Goal: Task Accomplishment & Management: Complete application form

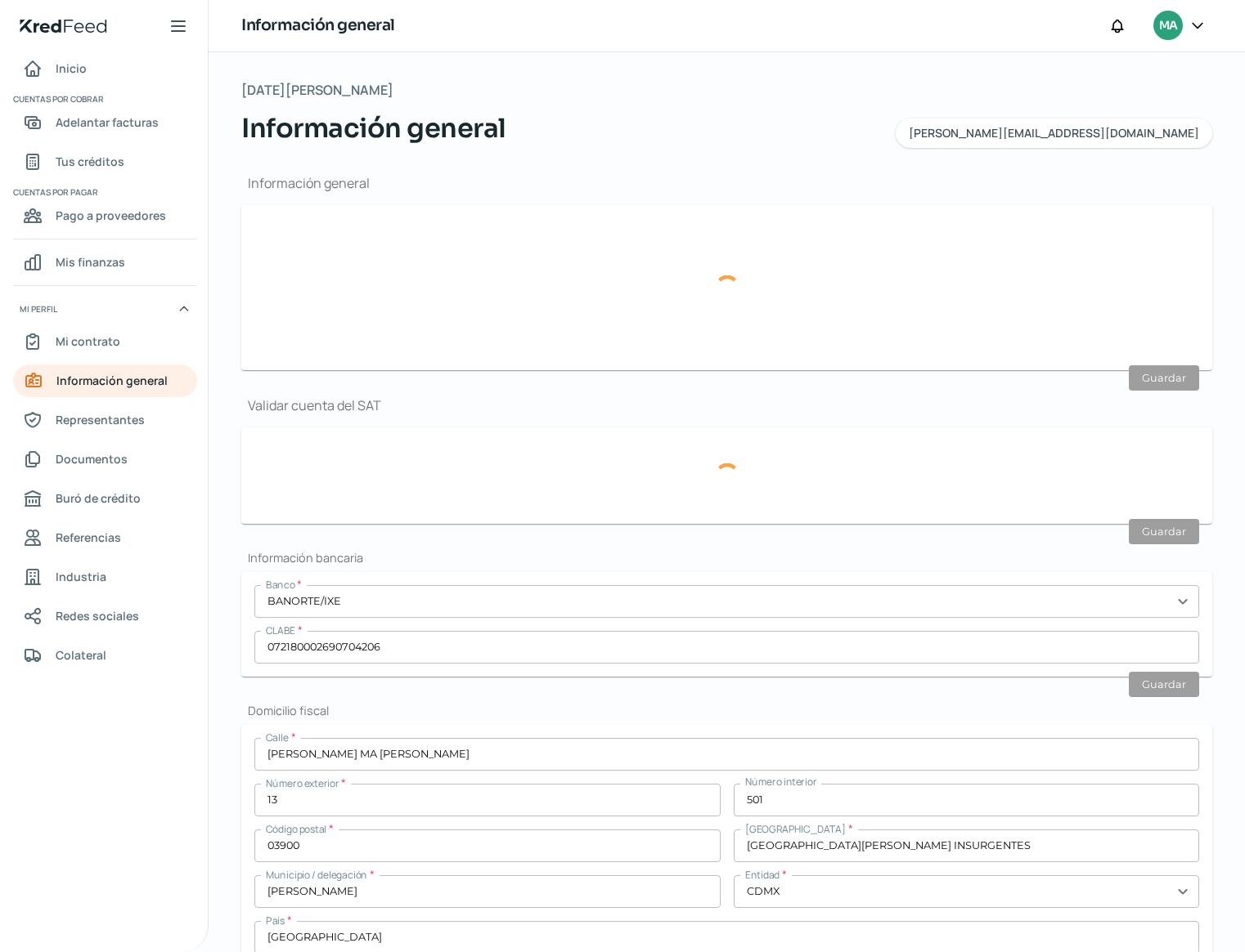
type input "[PERSON_NAME][EMAIL_ADDRESS][DOMAIN_NAME]"
type input "Personas [PERSON_NAME] del régimen general"
type input "Mamut"
type input "55 - 1849 - 9867"
type input "55 - 7158 - 8167"
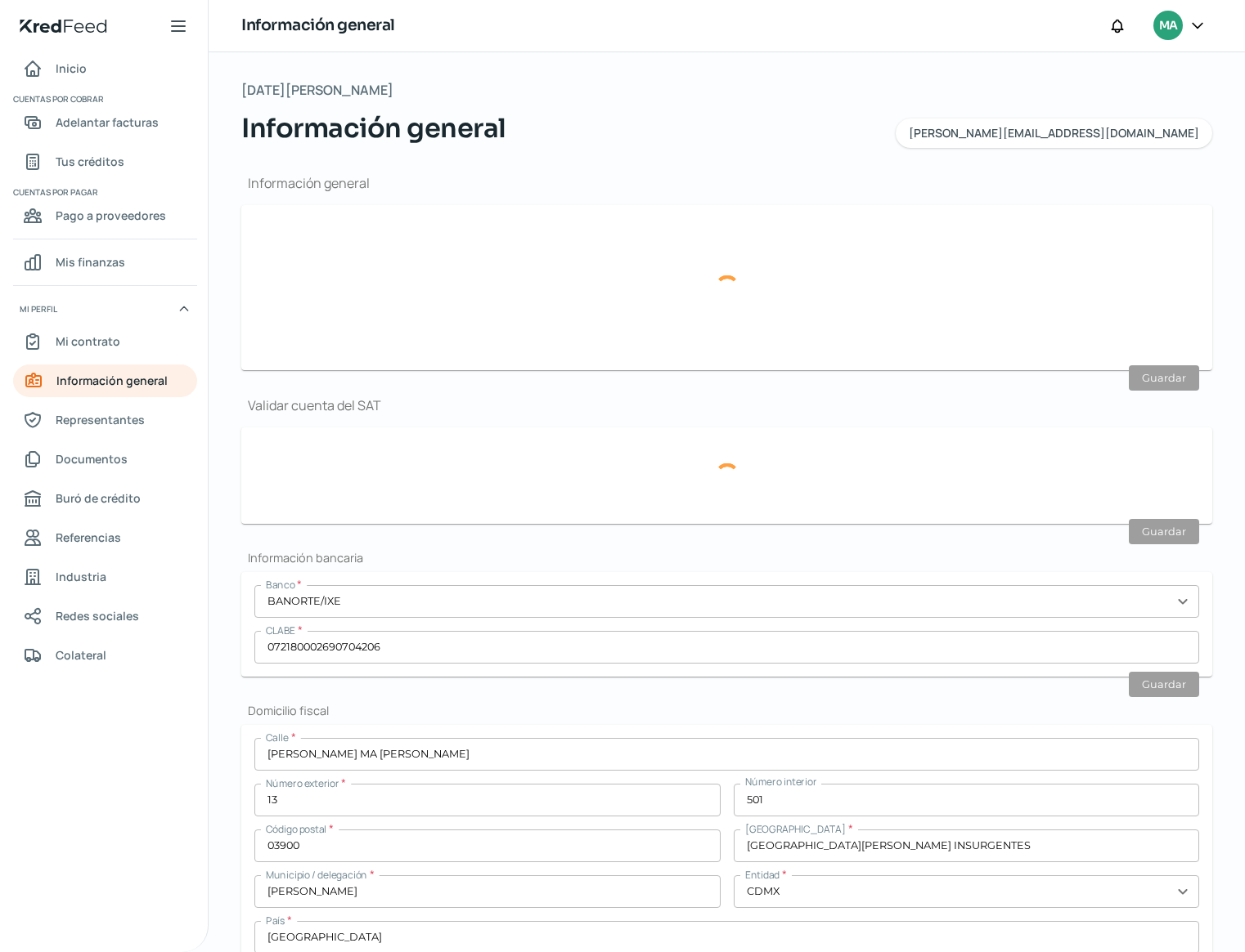
type input "MPU1501199K3"
type input "[PERSON_NAME] MA [PERSON_NAME]"
type input "13"
type input "501"
type input "03900"
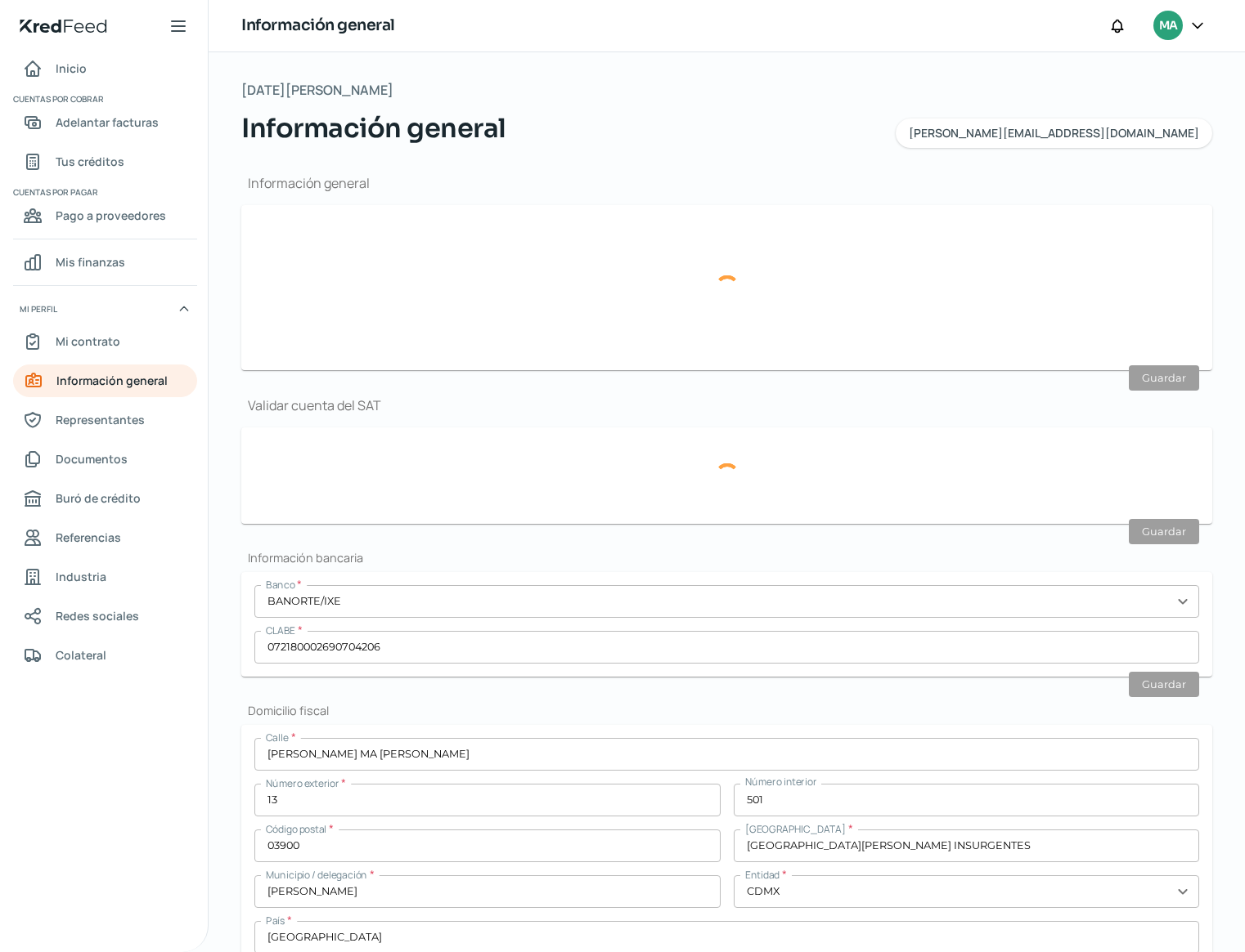
type input "[GEOGRAPHIC_DATA][PERSON_NAME] INSURGENTES"
type input "[PERSON_NAME]"
type input "CDMX"
type input "[GEOGRAPHIC_DATA]"
type input "3"
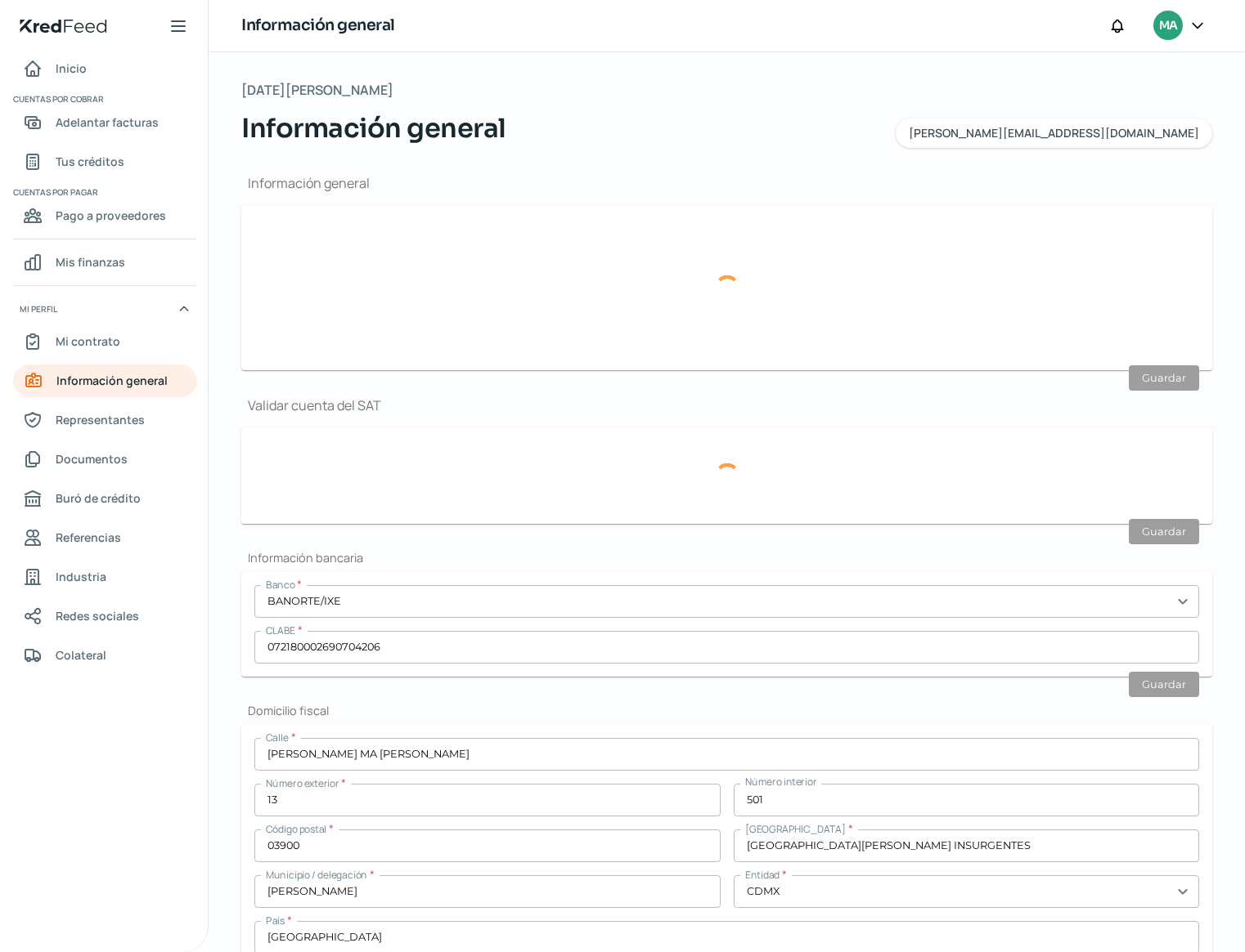
type input "8"
type input "Rentada"
